Goal: Navigation & Orientation: Understand site structure

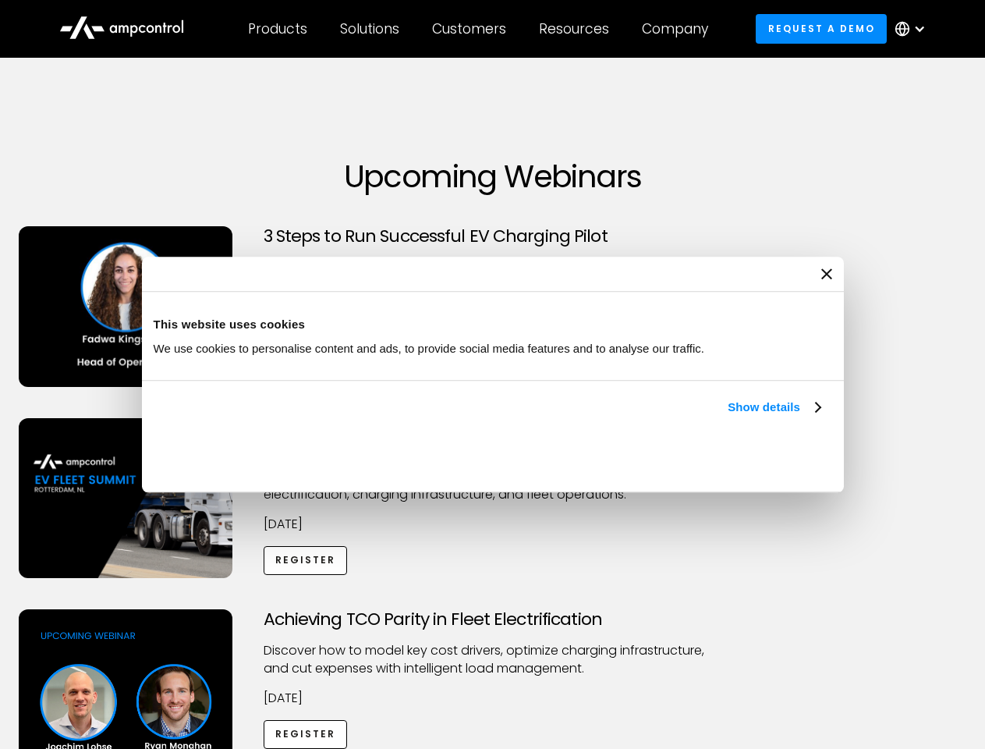
click at [728, 417] on link "Show details" at bounding box center [774, 407] width 92 height 19
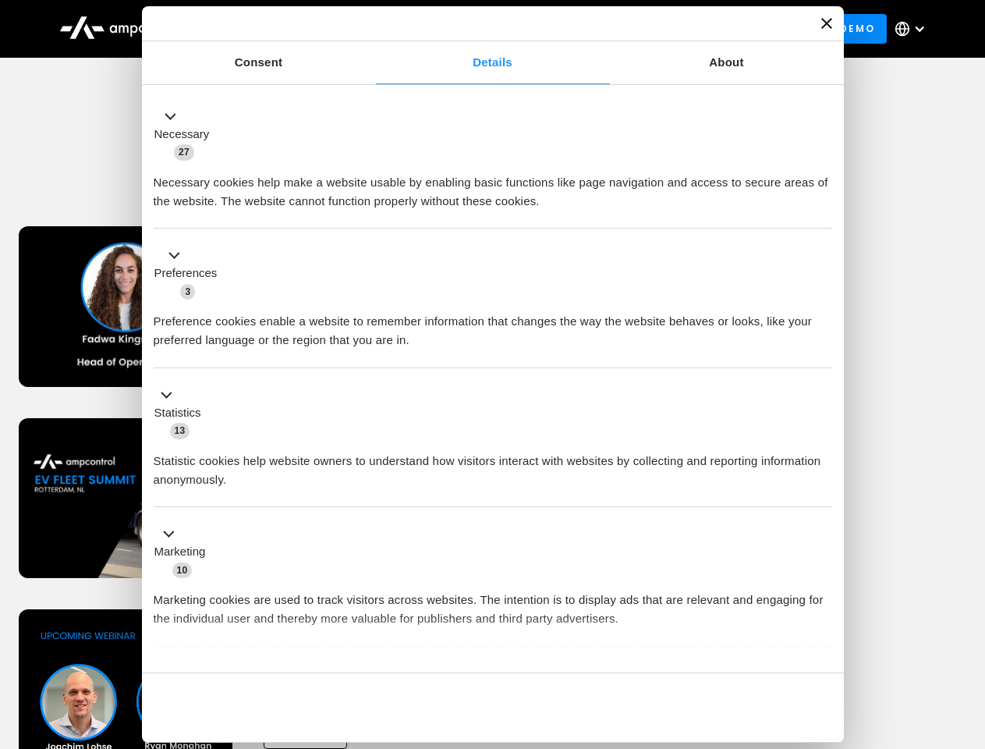
click at [822, 211] on div "Necessary cookies help make a website usable by enabling basic functions like p…" at bounding box center [493, 185] width 679 height 49
click at [968, 629] on div "Achieving TCO Parity in Fleet Electrification Discover how to model key cost dr…" at bounding box center [493, 731] width 980 height 245
click at [480, 29] on div "Customers" at bounding box center [469, 28] width 74 height 17
click at [277, 29] on div "Products" at bounding box center [277, 28] width 59 height 17
click at [371, 29] on div "Solutions" at bounding box center [369, 28] width 59 height 17
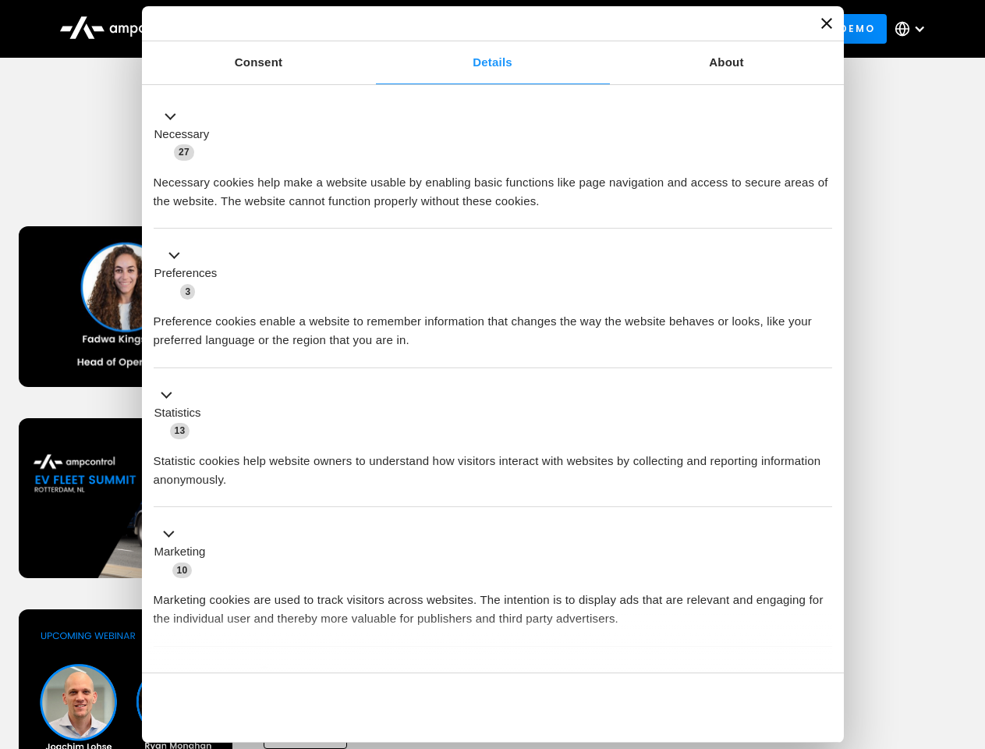
click at [472, 29] on div "Customers" at bounding box center [469, 28] width 74 height 17
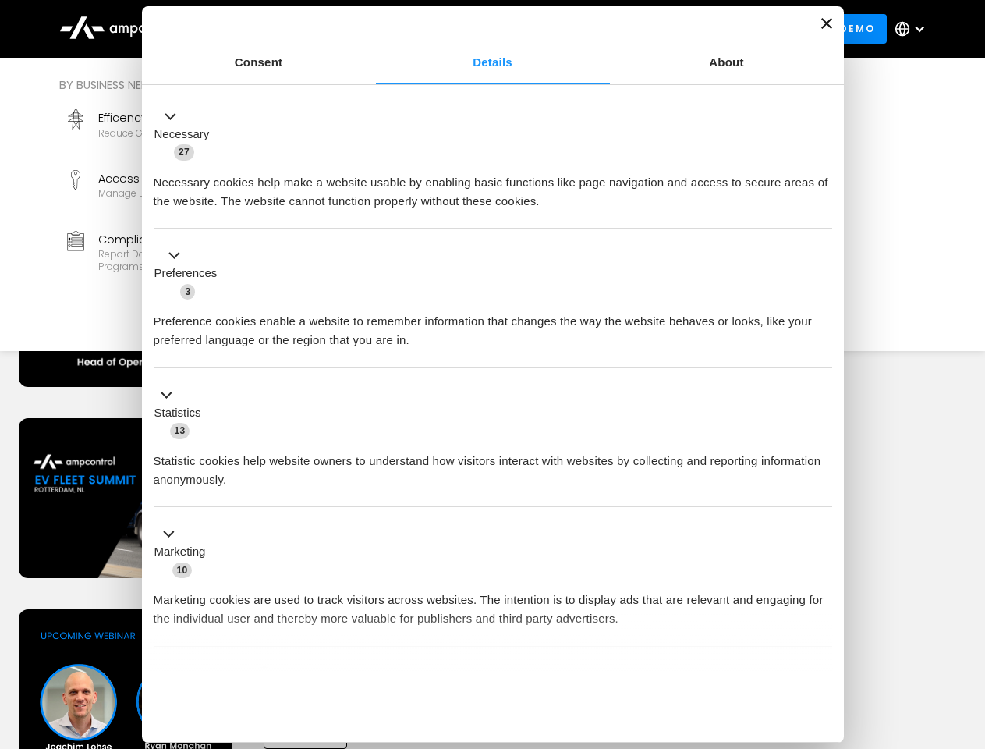
click at [577, 29] on div "Resources" at bounding box center [574, 28] width 70 height 17
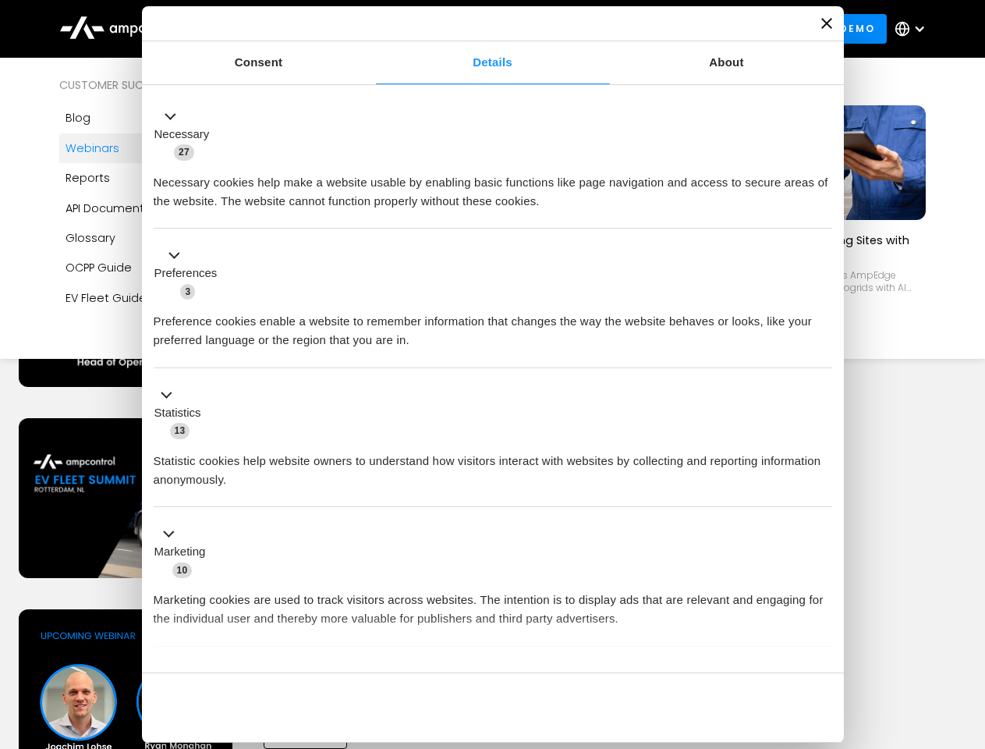
click at [680, 29] on div "Company" at bounding box center [675, 28] width 66 height 17
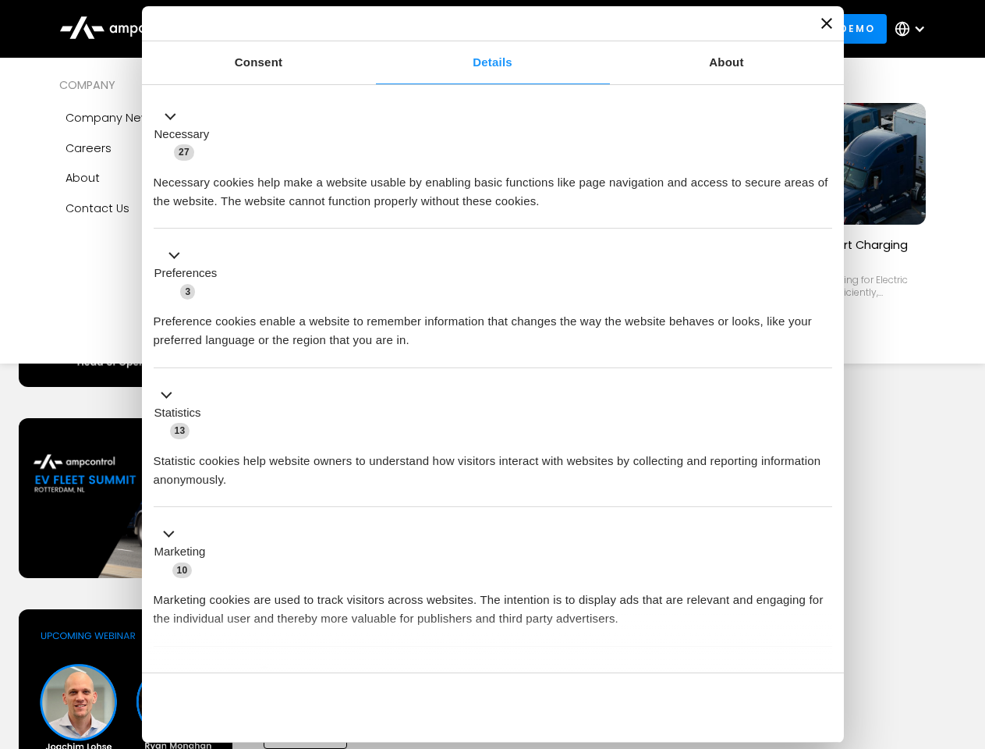
click at [914, 29] on div at bounding box center [919, 29] width 12 height 12
